Goal: Navigation & Orientation: Find specific page/section

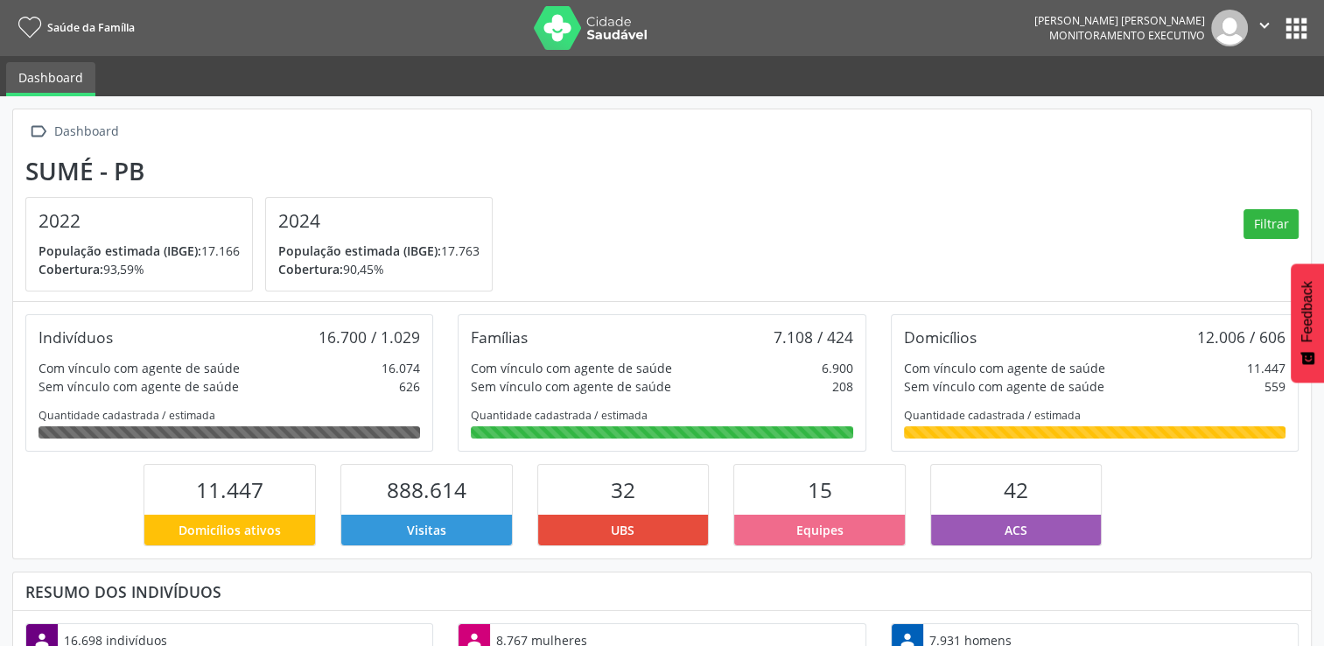
click at [1302, 30] on button "apps" at bounding box center [1297, 28] width 31 height 31
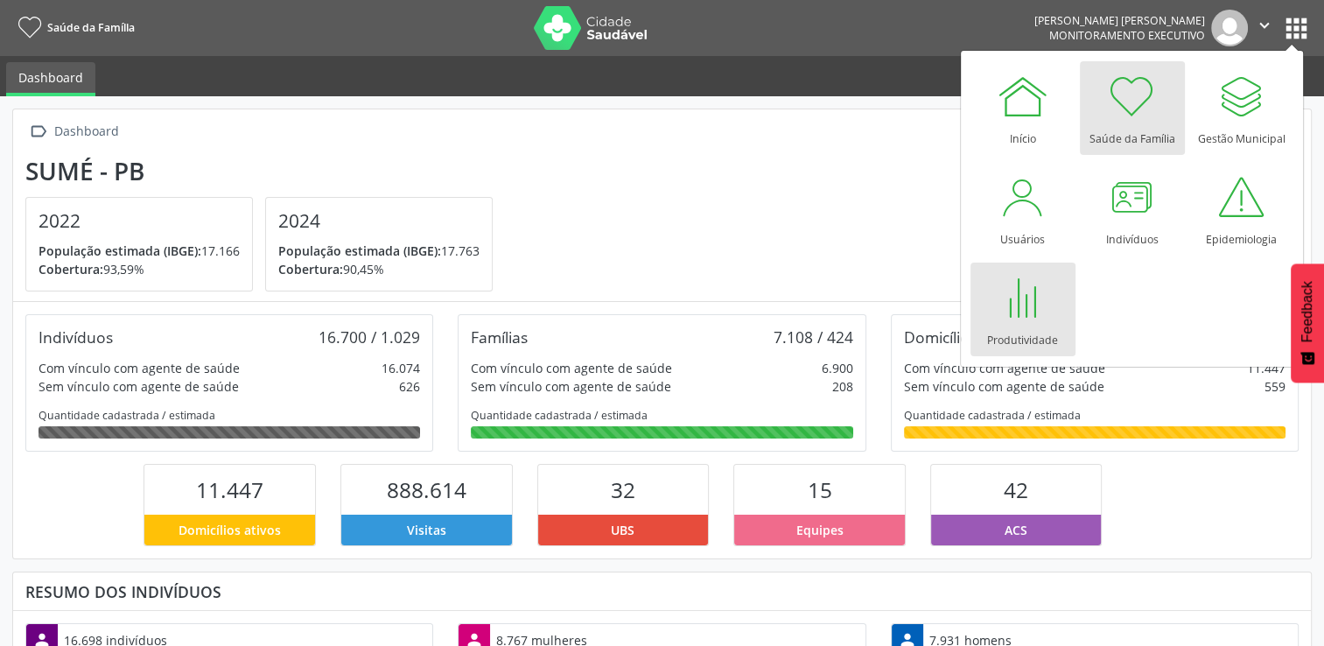
click at [1019, 296] on div at bounding box center [1023, 297] width 53 height 53
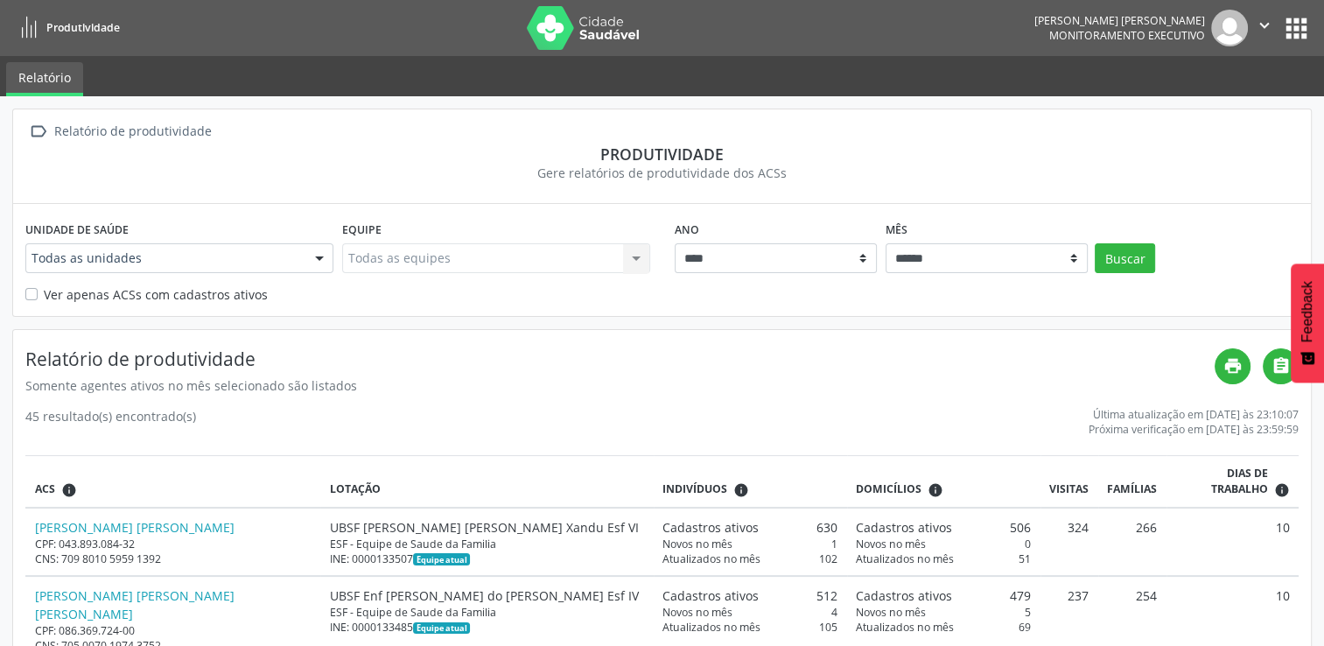
click at [1296, 23] on button "apps" at bounding box center [1297, 28] width 31 height 31
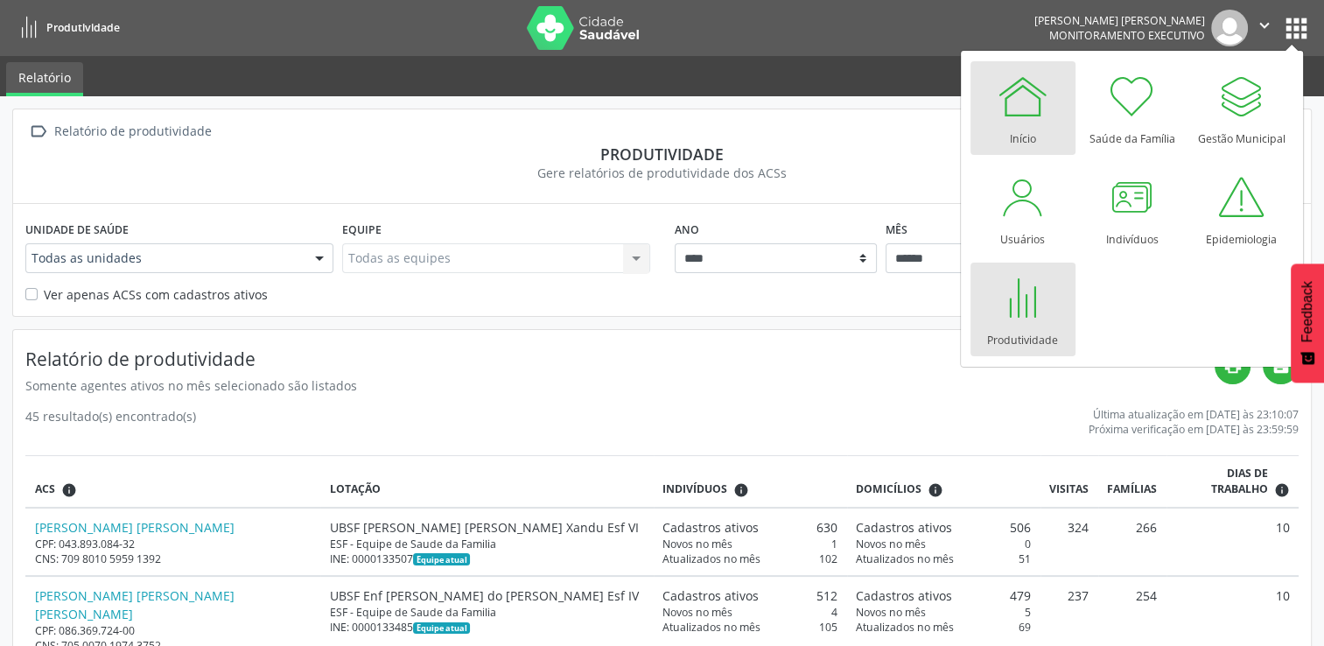
click at [1011, 89] on div at bounding box center [1023, 96] width 53 height 53
